Goal: Task Accomplishment & Management: Manage account settings

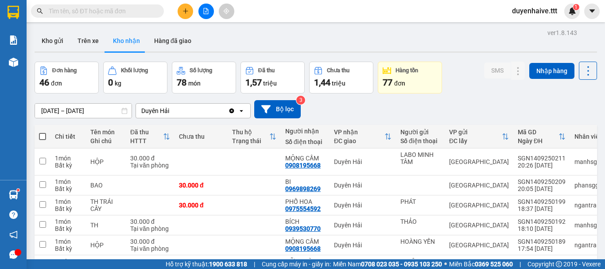
click at [110, 8] on input "text" at bounding box center [101, 11] width 105 height 10
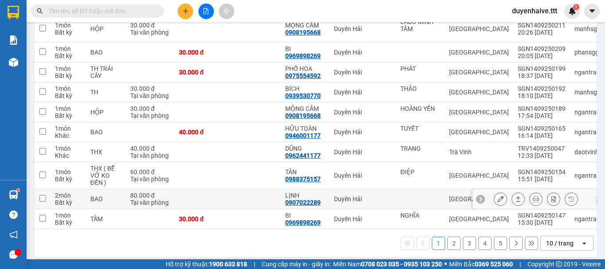
scroll to position [143, 0]
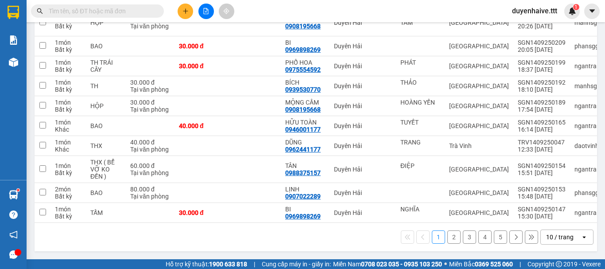
click at [551, 241] on div "10 / trang" at bounding box center [559, 237] width 27 height 9
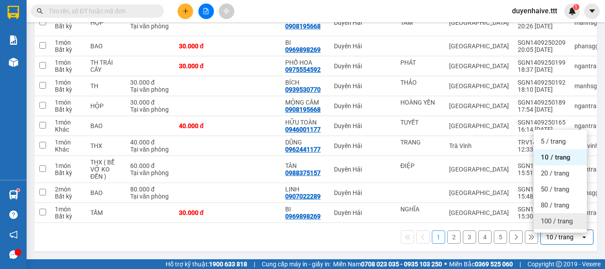
click at [557, 219] on span "100 / trang" at bounding box center [557, 221] width 32 height 9
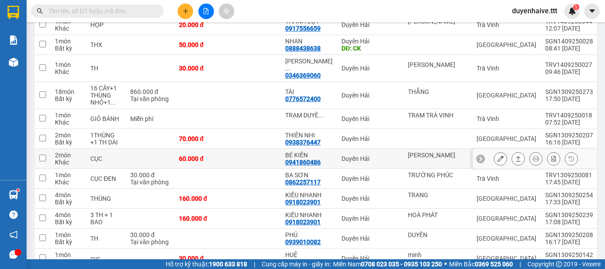
scroll to position [851, 0]
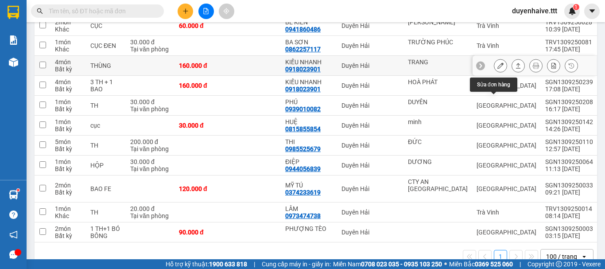
click at [497, 69] on icon at bounding box center [500, 65] width 6 height 6
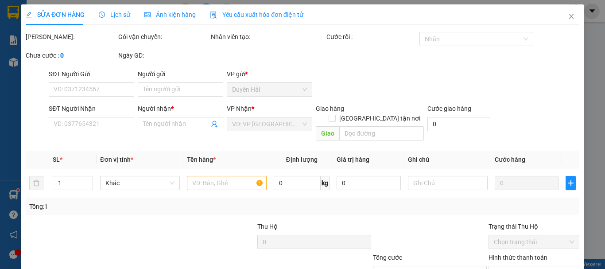
type input "TRANG"
type input "0918023901"
type input "KIỀU NHANH"
type input "160.000"
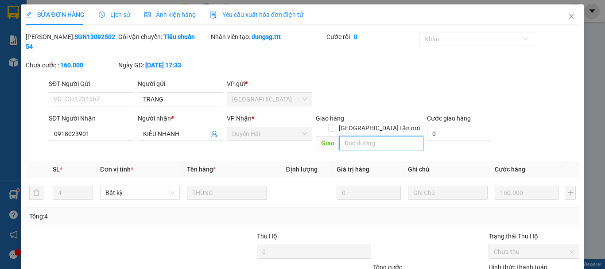
click at [379, 136] on input "text" at bounding box center [381, 143] width 84 height 14
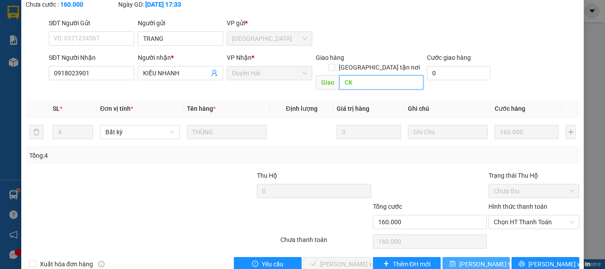
type input "CK"
click at [473, 257] on button "[PERSON_NAME] thay đổi" at bounding box center [476, 264] width 68 height 14
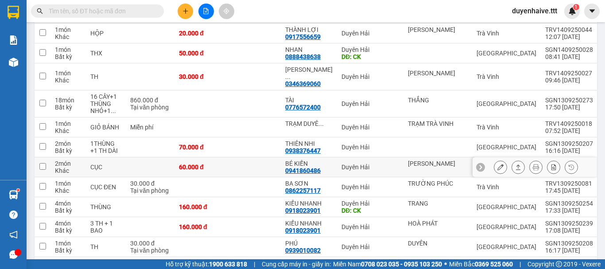
scroll to position [799, 0]
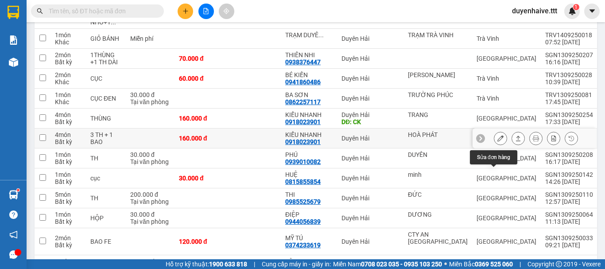
click at [497, 141] on icon at bounding box center [500, 138] width 6 height 6
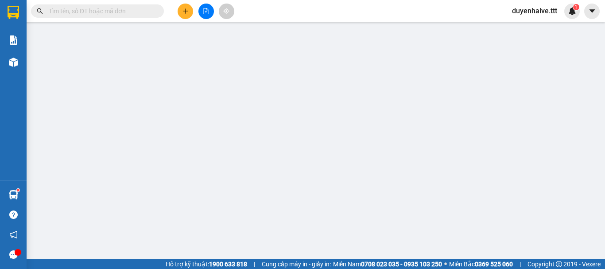
type input "HOÀ PHÁT"
type input "0918023901"
type input "KIỀU NHANH"
type input "160.000"
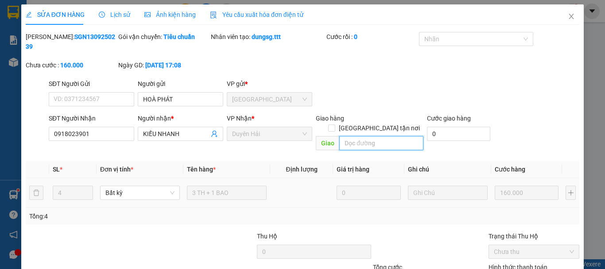
click at [369, 136] on input "text" at bounding box center [381, 143] width 84 height 14
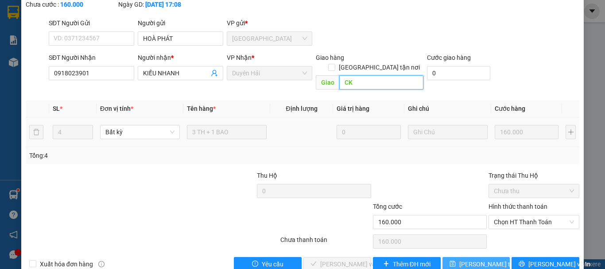
type input "CK"
click at [462, 259] on span "[PERSON_NAME] thay đổi" at bounding box center [494, 264] width 71 height 10
